Goal: Book appointment/travel/reservation

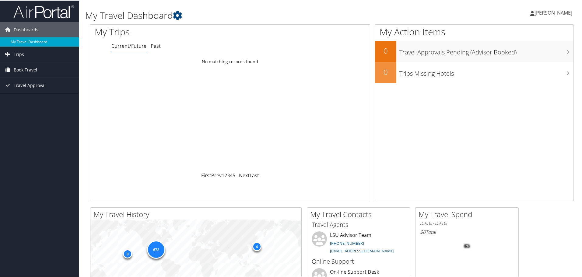
click at [22, 70] on span "Book Travel" at bounding box center [25, 69] width 23 height 15
click at [27, 90] on link "Book/Manage Online Trips" at bounding box center [39, 90] width 79 height 9
